Goal: Use online tool/utility: Utilize a website feature to perform a specific function

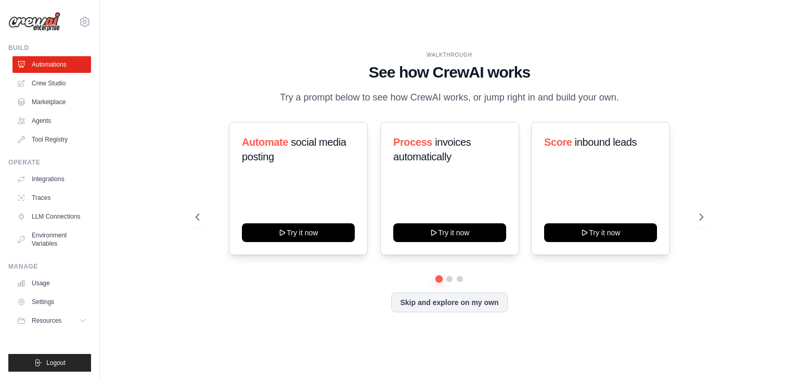
click at [182, 157] on div "WALKTHROUGH See how CrewAI works Try a prompt below to see how CrewAI works, or…" at bounding box center [450, 189] width 666 height 359
click at [429, 302] on button "Skip and explore on my own" at bounding box center [449, 301] width 116 height 20
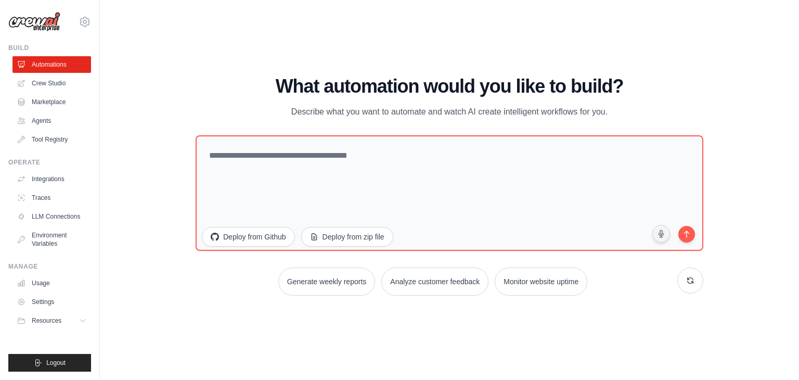
click at [433, 317] on div "WALKTHROUGH See how CrewAI works Try a prompt below to see how CrewAI works, or…" at bounding box center [450, 189] width 666 height 359
click at [86, 28] on icon at bounding box center [85, 22] width 12 height 12
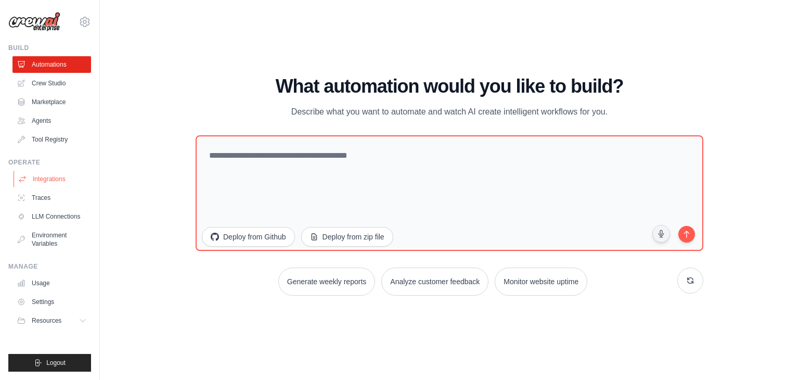
click at [47, 177] on link "Integrations" at bounding box center [53, 179] width 79 height 17
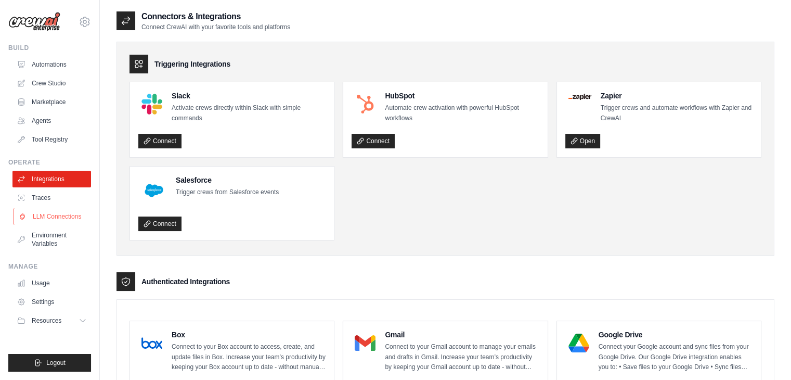
click at [49, 214] on link "LLM Connections" at bounding box center [53, 216] width 79 height 17
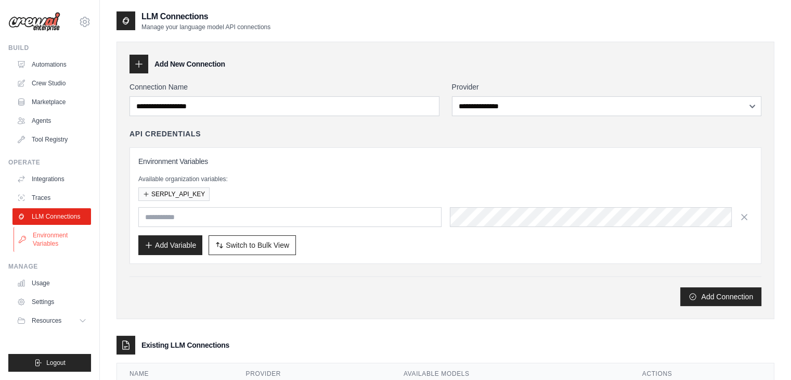
click at [49, 243] on link "Environment Variables" at bounding box center [53, 239] width 79 height 25
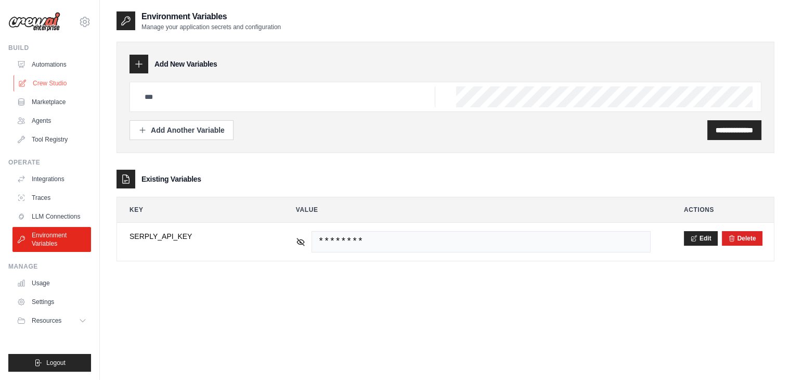
click at [47, 84] on link "Crew Studio" at bounding box center [53, 83] width 79 height 17
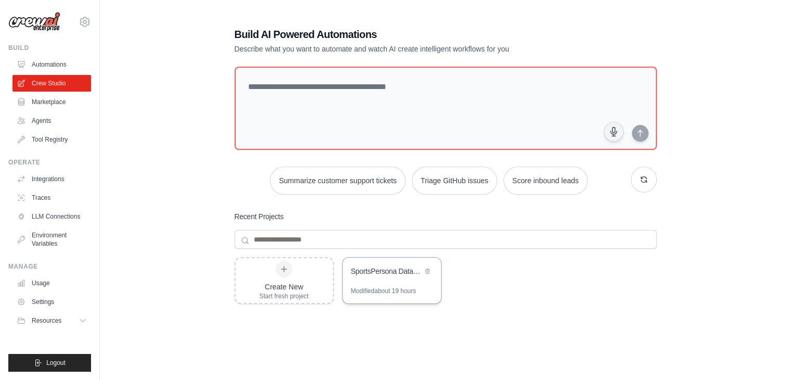
click at [381, 287] on div "Modified about 19 hours" at bounding box center [383, 291] width 65 height 8
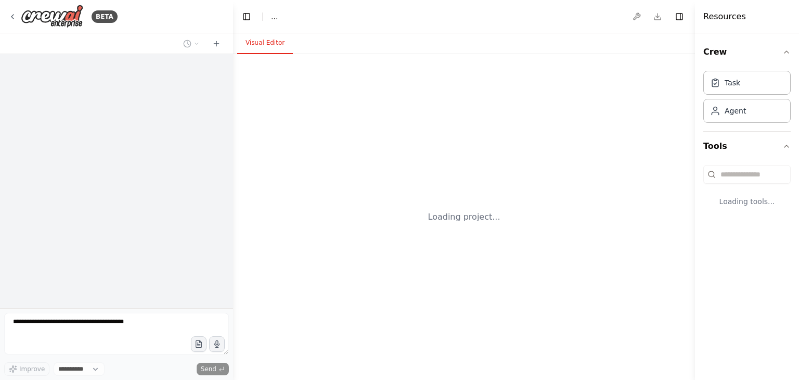
select select "****"
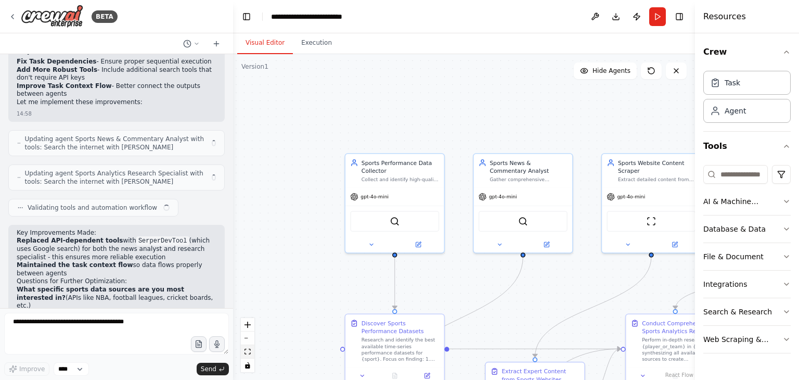
scroll to position [3311, 0]
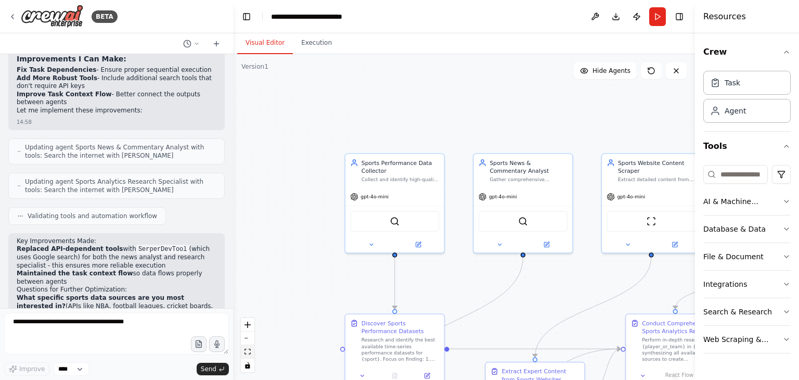
click at [248, 352] on icon "fit view" at bounding box center [247, 352] width 6 height 6
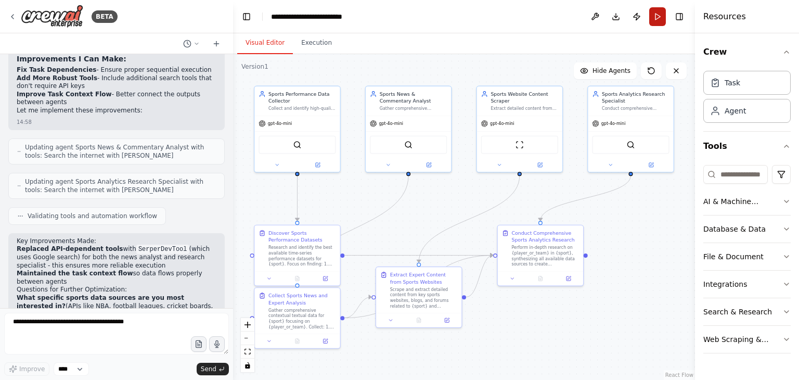
click at [655, 14] on button "Run" at bounding box center [657, 16] width 17 height 19
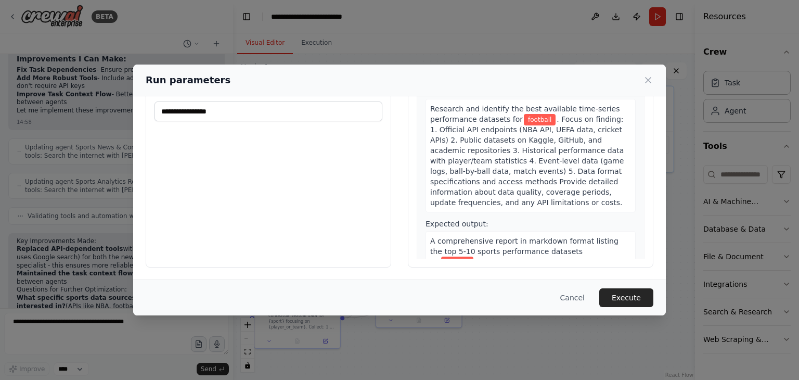
scroll to position [88, 0]
click at [618, 298] on button "Execute" at bounding box center [626, 297] width 54 height 19
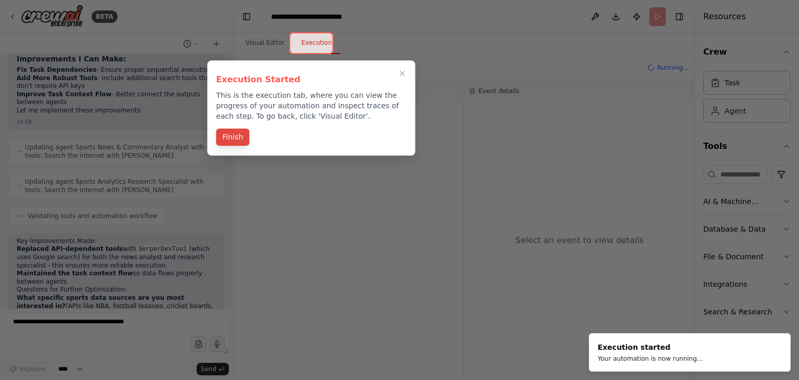
click at [225, 136] on button "Finish" at bounding box center [232, 136] width 33 height 17
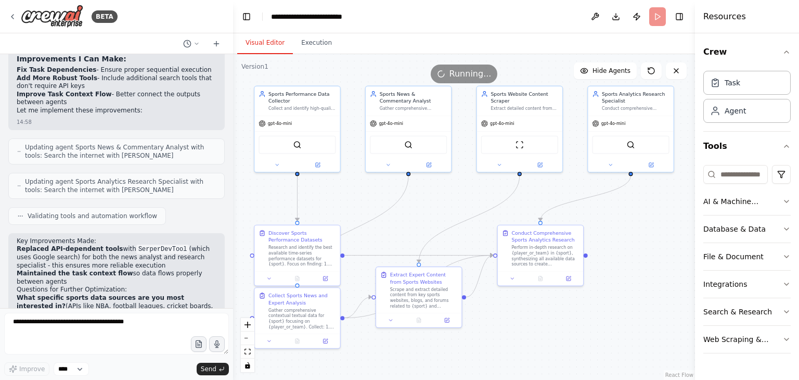
click at [246, 42] on button "Visual Editor" at bounding box center [265, 43] width 56 height 22
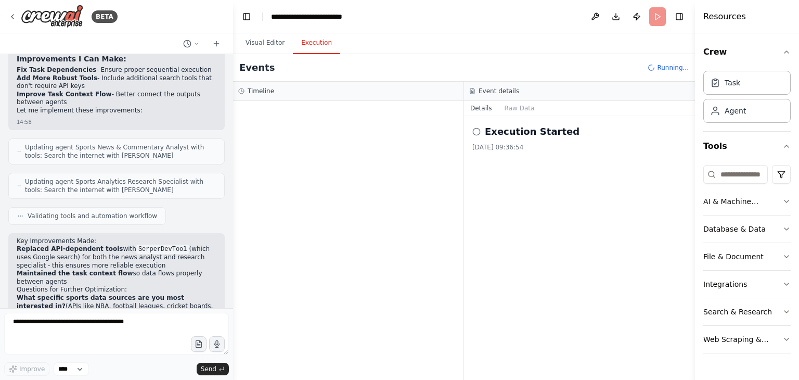
click at [307, 36] on button "Execution" at bounding box center [316, 43] width 47 height 22
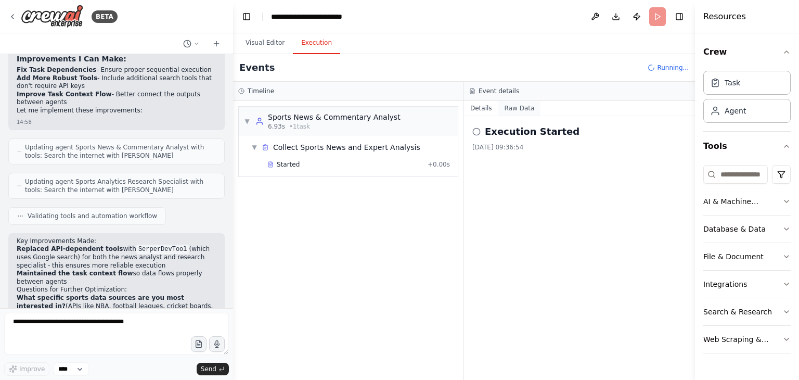
click at [510, 108] on button "Raw Data" at bounding box center [519, 108] width 43 height 15
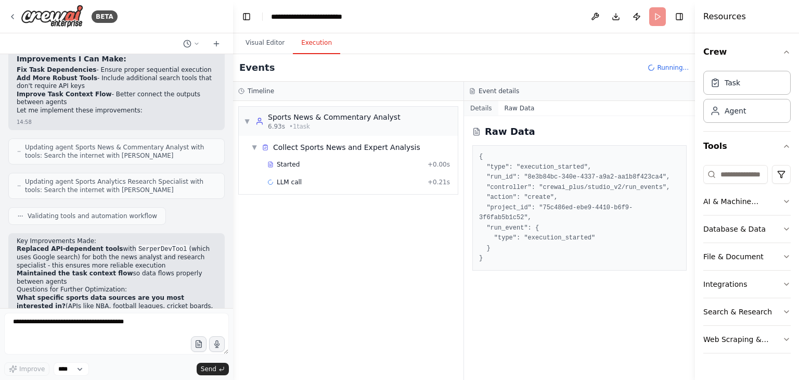
click at [475, 105] on button "Details" at bounding box center [481, 108] width 34 height 15
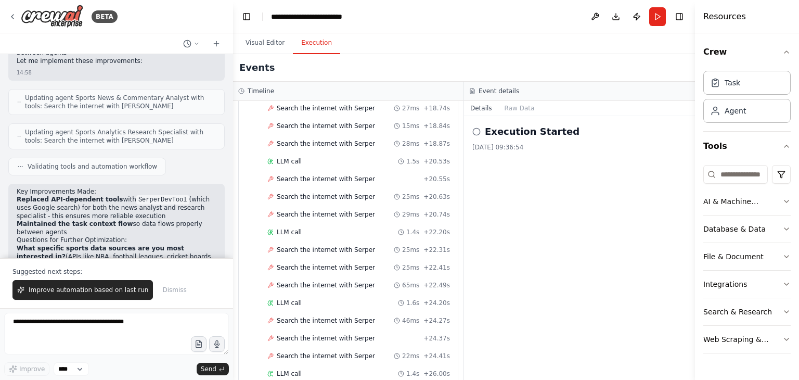
scroll to position [2212, 0]
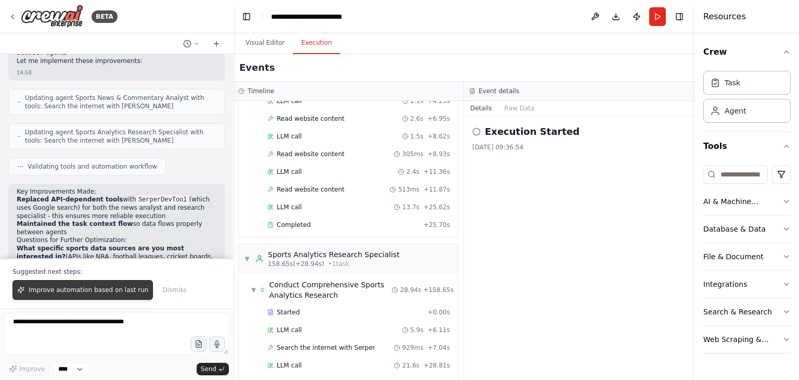
click at [125, 292] on span "Improve automation based on last run" at bounding box center [89, 290] width 120 height 8
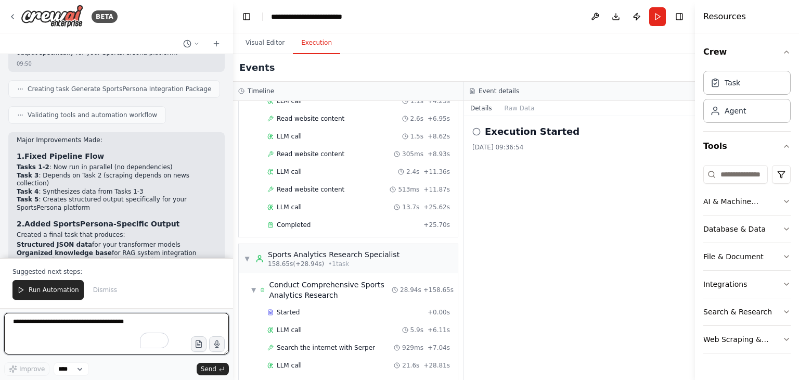
scroll to position [4068, 0]
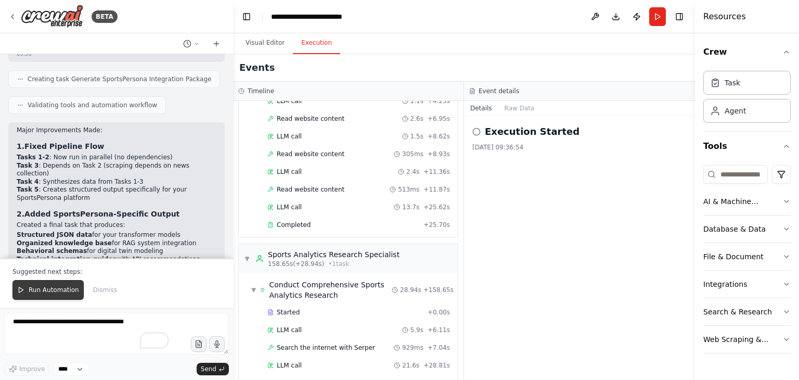
click at [49, 289] on span "Run Automation" at bounding box center [54, 290] width 50 height 8
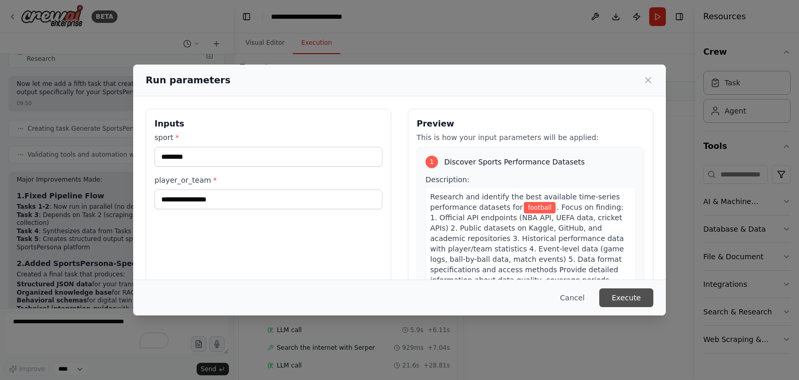
click at [627, 292] on button "Execute" at bounding box center [626, 297] width 54 height 19
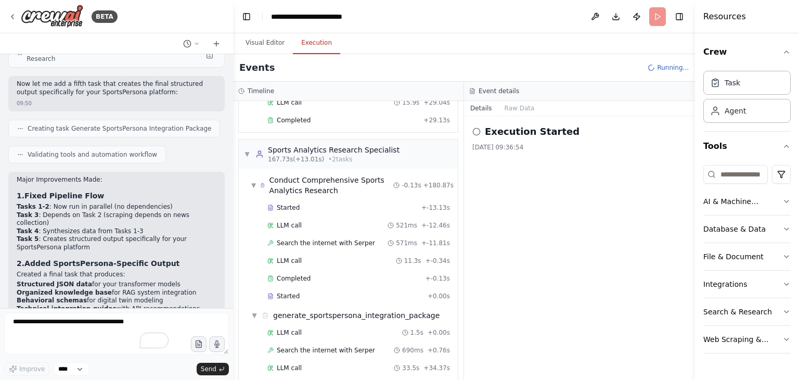
scroll to position [4068, 0]
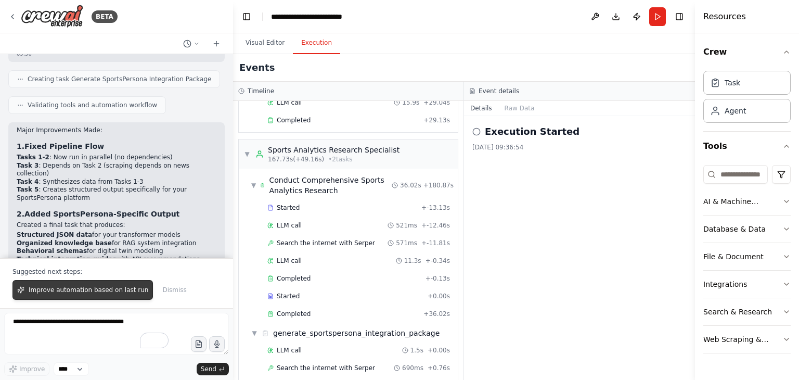
click at [119, 292] on span "Improve automation based on last run" at bounding box center [89, 290] width 120 height 8
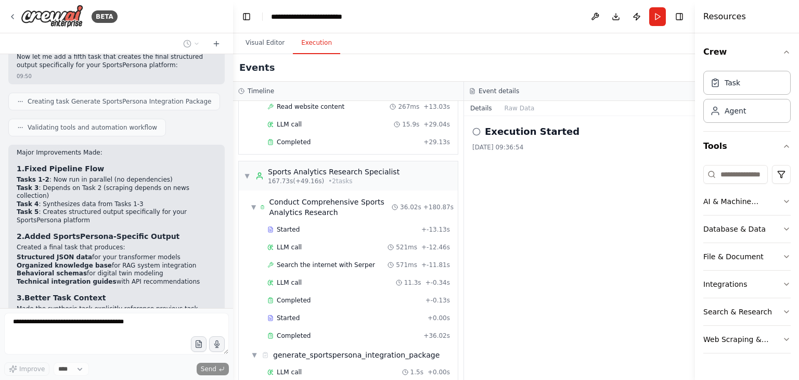
scroll to position [2422, 0]
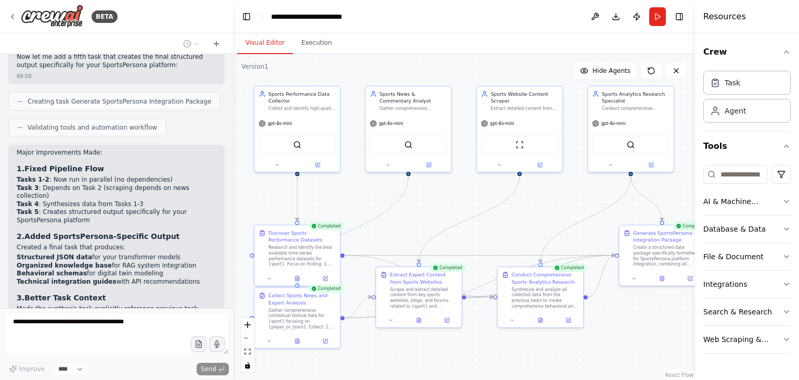
click at [263, 46] on button "Visual Editor" at bounding box center [265, 43] width 56 height 22
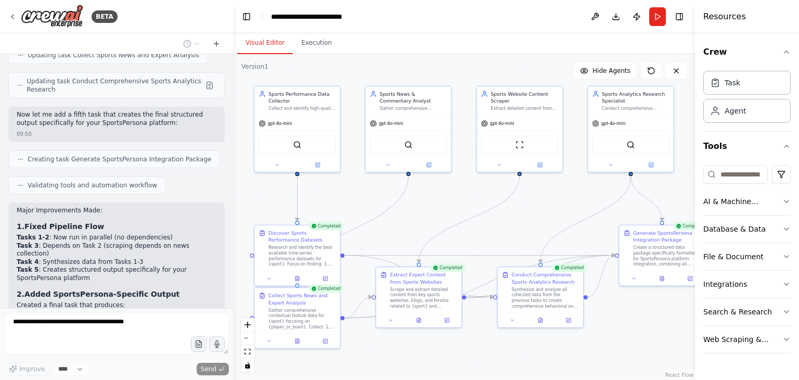
scroll to position [4045, 0]
